Goal: Task Accomplishment & Management: Manage account settings

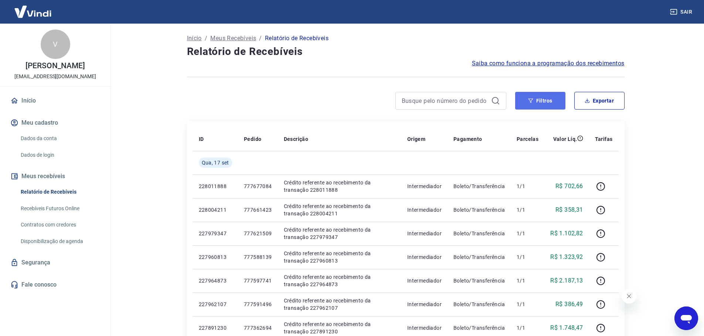
click at [540, 102] on button "Filtros" at bounding box center [540, 101] width 50 height 18
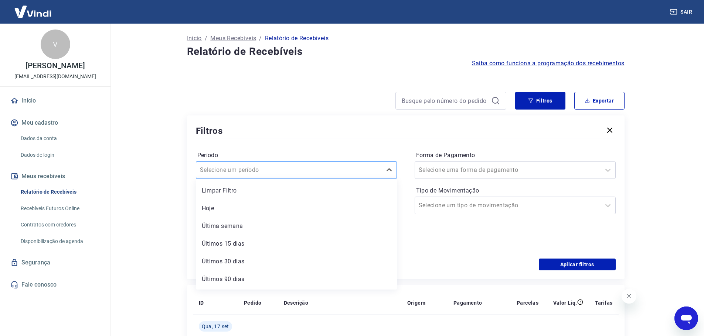
click at [239, 174] on input "Período" at bounding box center [237, 170] width 75 height 9
click at [256, 276] on div "Últimos 6 meses" at bounding box center [296, 281] width 201 height 15
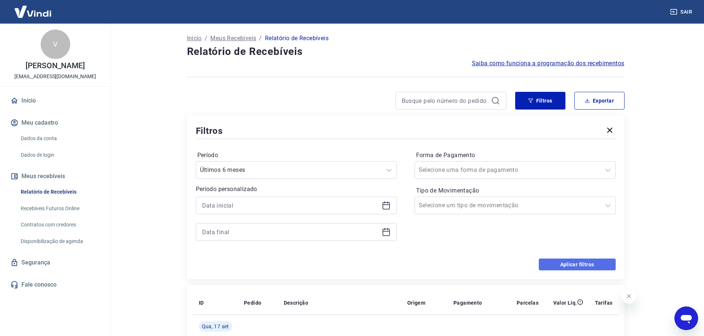
click at [575, 263] on button "Aplicar filtros" at bounding box center [576, 265] width 77 height 12
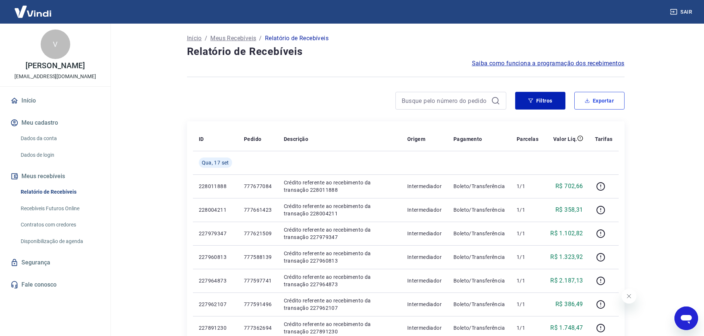
click at [614, 104] on button "Exportar" at bounding box center [599, 101] width 50 height 18
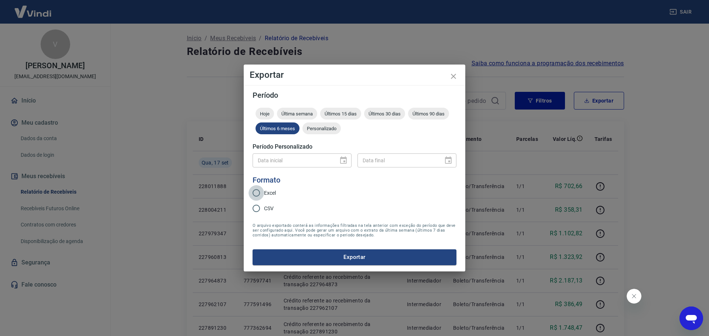
click at [253, 192] on input "Excel" at bounding box center [257, 193] width 16 height 16
radio input "true"
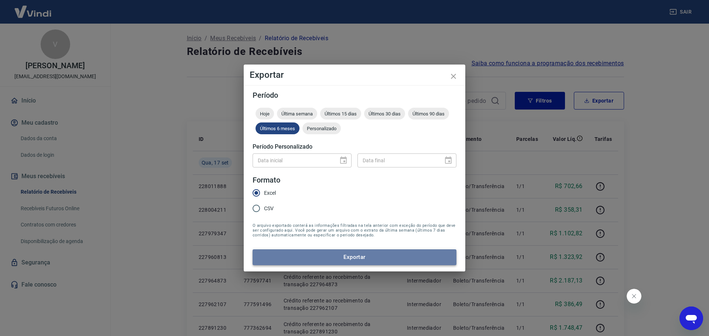
click at [384, 257] on button "Exportar" at bounding box center [355, 258] width 204 height 16
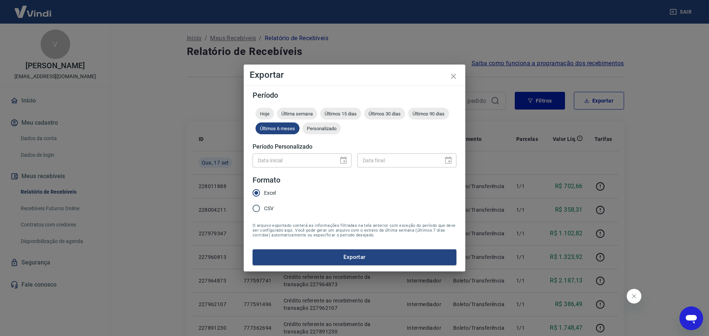
click at [538, 242] on div "Exportar Período Hoje Última semana Últimos 15 dias Últimos 30 dias Últimos 90 …" at bounding box center [354, 168] width 709 height 336
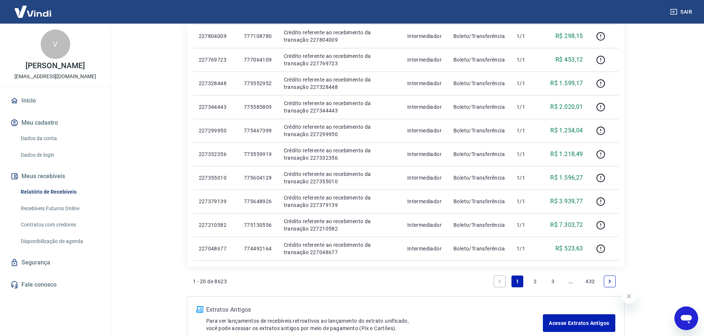
scroll to position [432, 0]
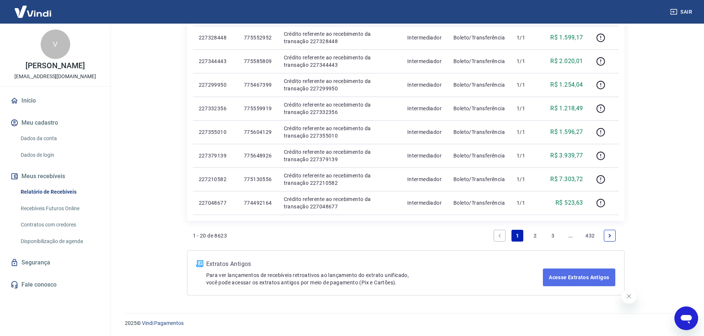
click at [596, 277] on link "Acesse Extratos Antigos" at bounding box center [579, 278] width 72 height 18
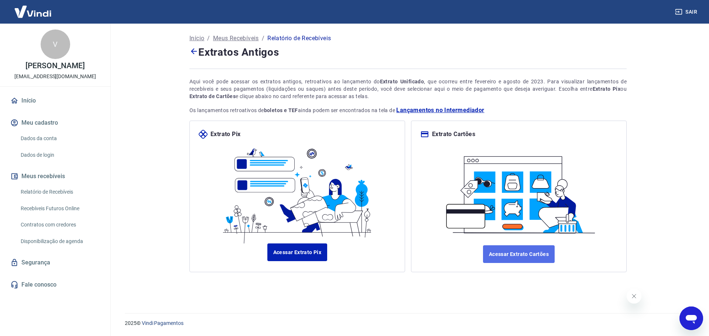
click at [518, 250] on link "Acessar Extrato Cartões" at bounding box center [519, 255] width 72 height 18
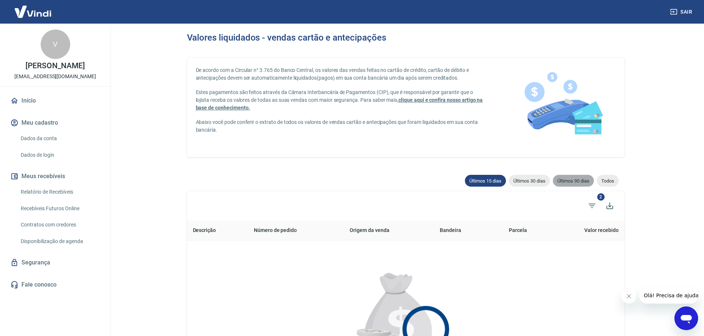
click at [563, 181] on span "Últimos 90 dias" at bounding box center [573, 181] width 41 height 6
click at [593, 207] on icon "Filtros" at bounding box center [591, 206] width 9 height 9
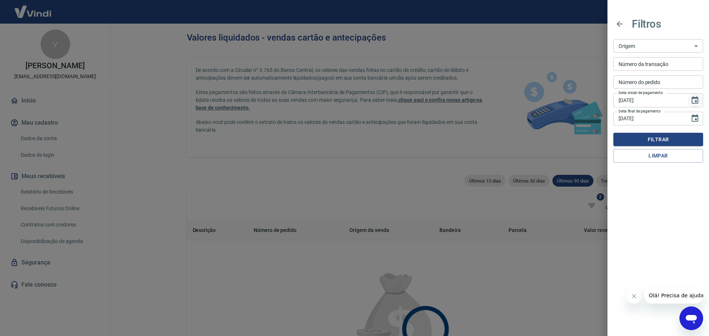
click at [696, 102] on icon "Choose date, selected date is 19 de jun de 2025" at bounding box center [695, 99] width 7 height 7
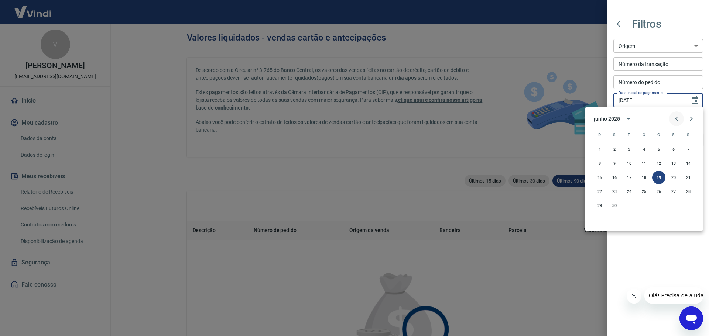
click at [676, 119] on icon "Previous month" at bounding box center [676, 119] width 3 height 4
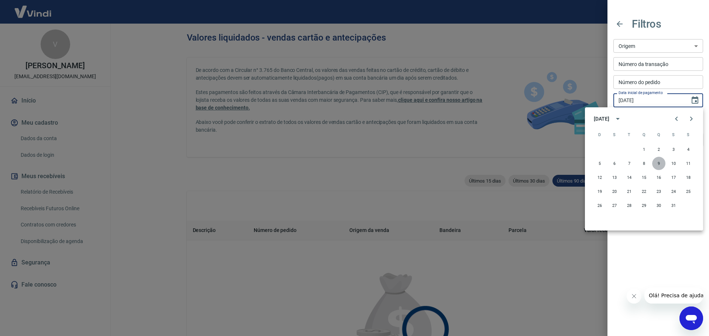
click at [662, 166] on button "9" at bounding box center [658, 163] width 13 height 13
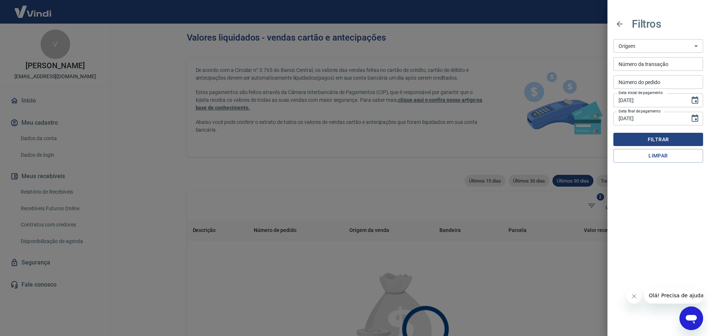
click at [670, 138] on button "Filtrar" at bounding box center [658, 140] width 90 height 14
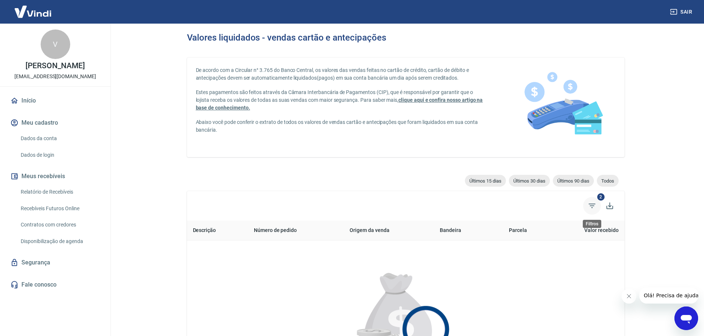
click at [592, 204] on icon "Filtros" at bounding box center [591, 206] width 7 height 4
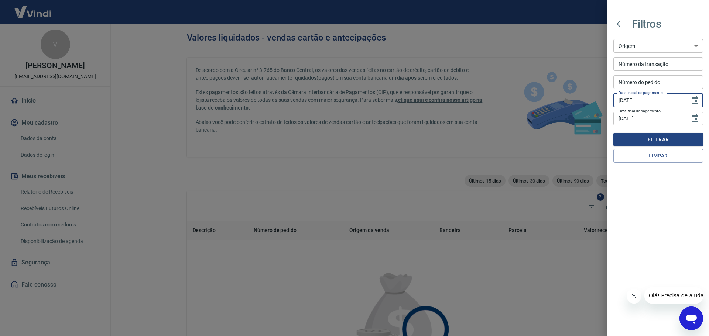
drag, startPoint x: 648, startPoint y: 103, endPoint x: 644, endPoint y: 103, distance: 4.1
click at [644, 103] on input "09/01/2025" at bounding box center [648, 100] width 71 height 14
type input "09/01/2023"
click at [676, 139] on button "Filtrar" at bounding box center [658, 140] width 90 height 14
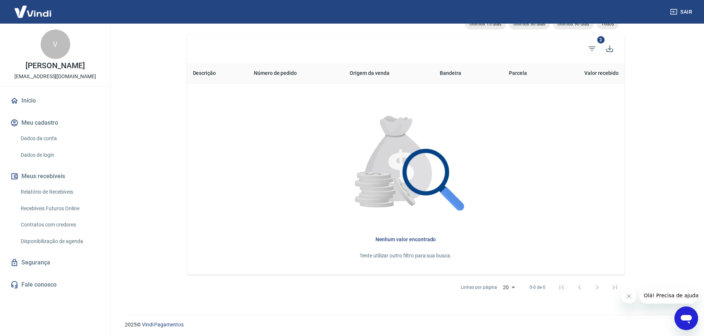
scroll to position [159, 0]
